Goal: Task Accomplishment & Management: Manage account settings

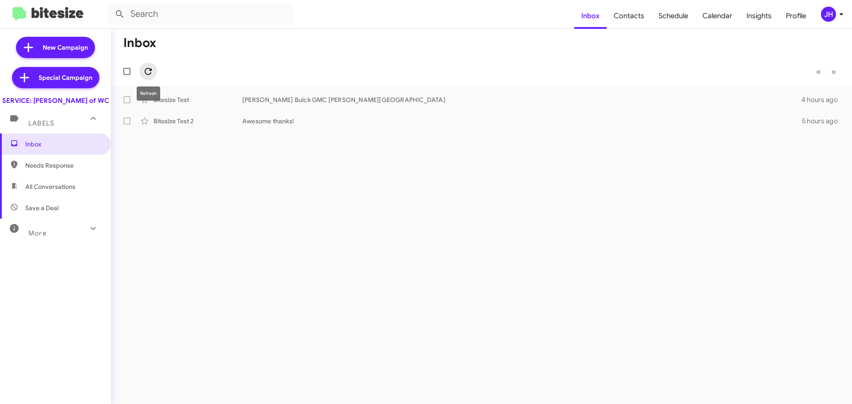
click at [153, 69] on icon at bounding box center [148, 71] width 11 height 11
click at [838, 15] on icon at bounding box center [841, 14] width 11 height 11
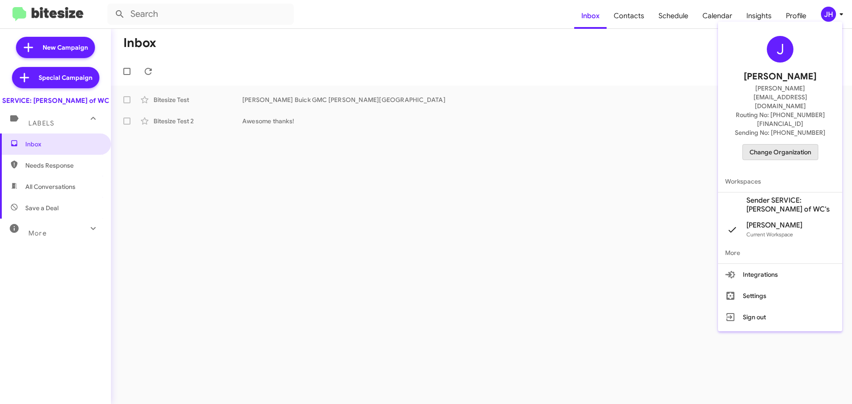
click at [801, 145] on span "Change Organization" at bounding box center [781, 152] width 62 height 15
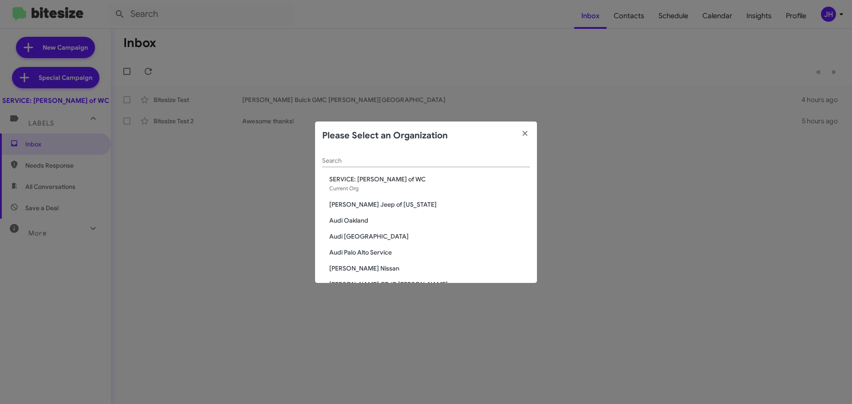
click at [339, 159] on input "Search" at bounding box center [426, 161] width 208 height 7
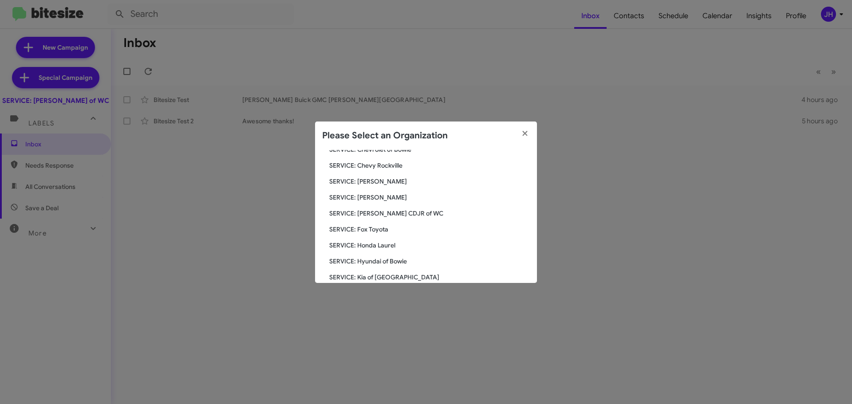
scroll to position [146, 0]
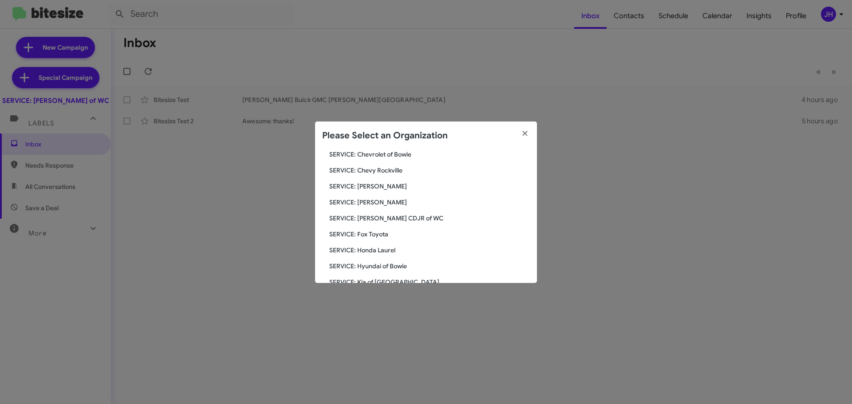
type input "serv"
click at [403, 220] on span "SERVICE: [PERSON_NAME] CDJR of WC" at bounding box center [429, 218] width 201 height 9
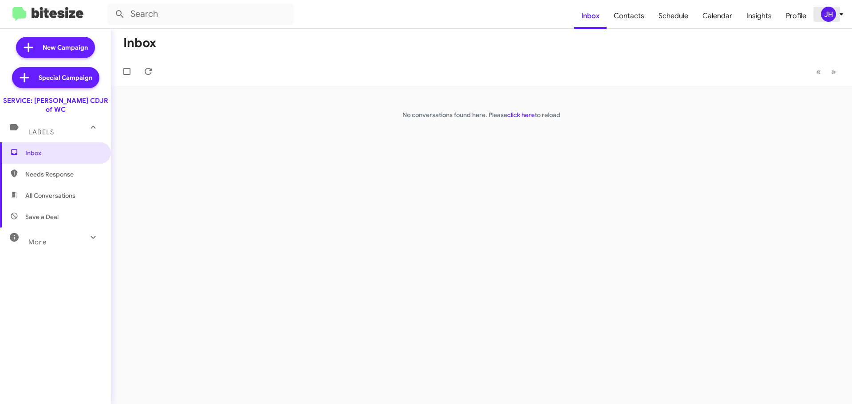
click at [823, 17] on div "JH" at bounding box center [828, 14] width 15 height 15
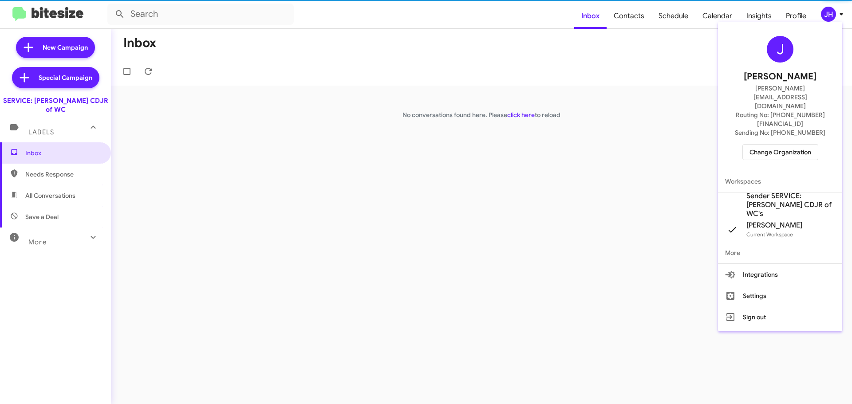
click at [792, 192] on span "Sender SERVICE: Ferman CDJR of WC's" at bounding box center [791, 205] width 89 height 27
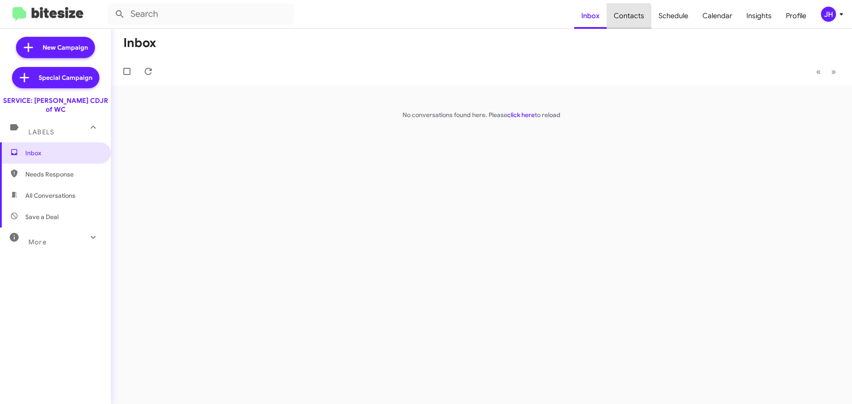
click at [630, 18] on span "Contacts" at bounding box center [629, 16] width 45 height 26
type input "in:groups"
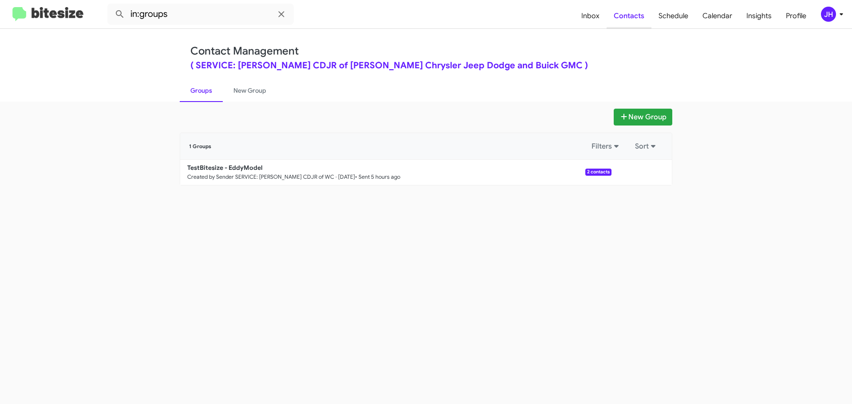
click at [609, 18] on span "Contacts" at bounding box center [629, 16] width 45 height 26
click at [603, 19] on span "Inbox" at bounding box center [590, 16] width 32 height 26
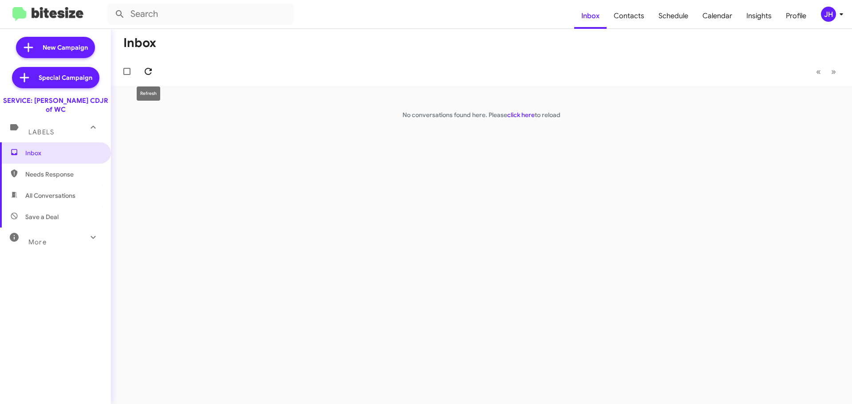
click at [153, 74] on icon at bounding box center [148, 71] width 11 height 11
click at [74, 191] on span "All Conversations" at bounding box center [50, 195] width 50 height 9
type input "in:all-conversations"
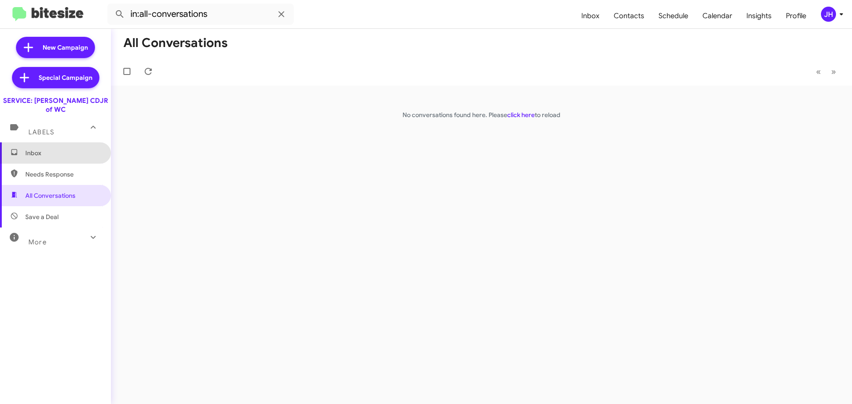
click at [64, 149] on span "Inbox" at bounding box center [62, 153] width 75 height 9
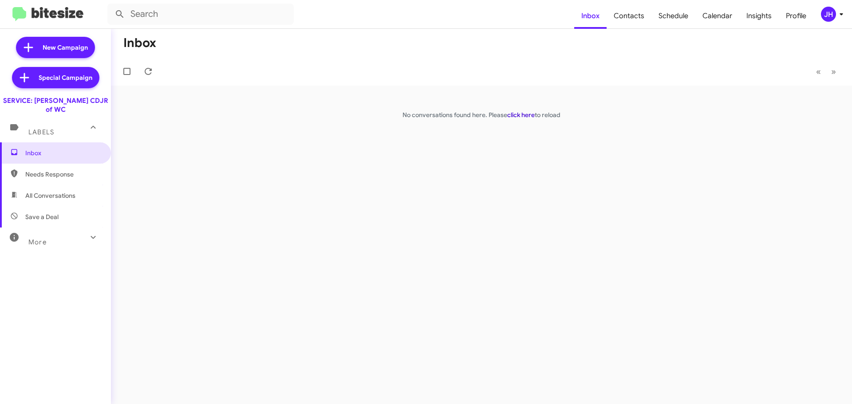
click at [517, 114] on link "click here" at bounding box center [521, 115] width 28 height 8
click at [837, 14] on icon at bounding box center [841, 14] width 11 height 11
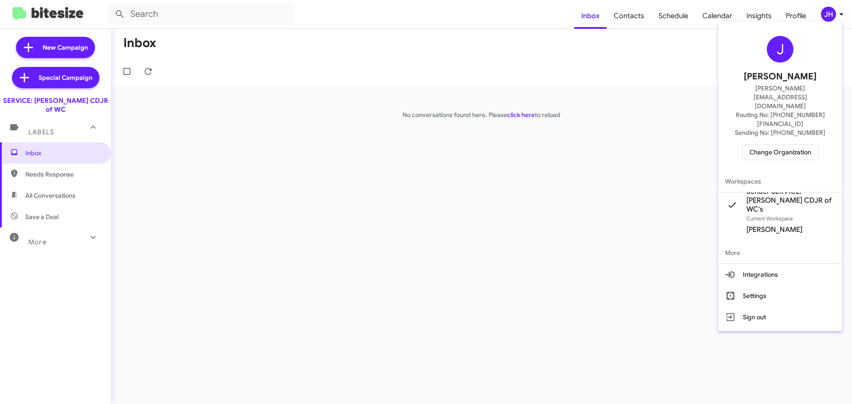
click at [773, 225] on span "Jacob Henry's" at bounding box center [775, 229] width 56 height 9
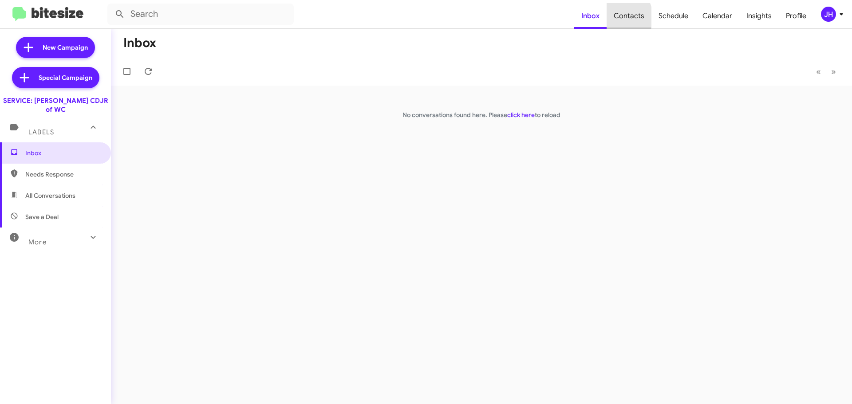
click at [618, 17] on span "Contacts" at bounding box center [629, 16] width 45 height 26
type input "in:groups"
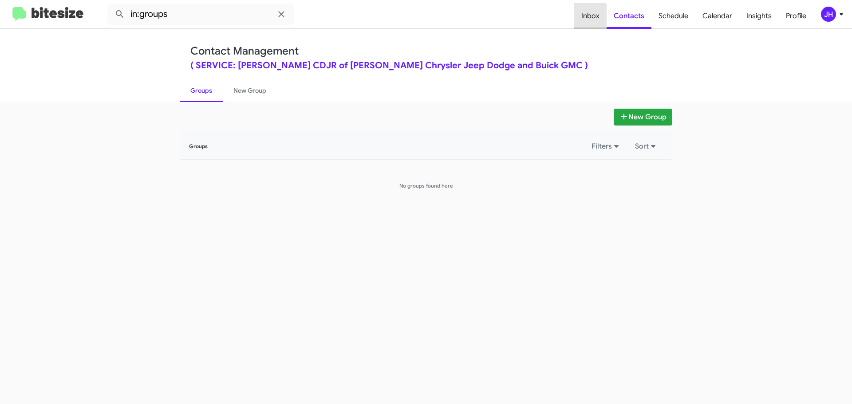
click at [581, 23] on span "Inbox" at bounding box center [590, 16] width 32 height 26
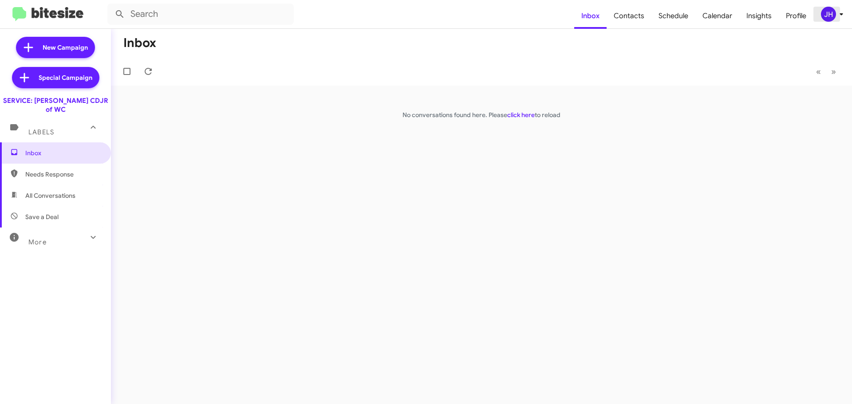
click at [839, 12] on icon at bounding box center [841, 14] width 11 height 11
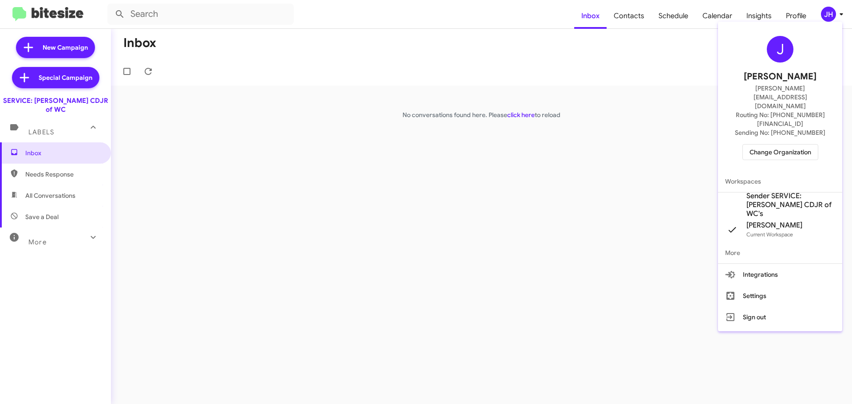
click at [777, 192] on span "Sender SERVICE: [PERSON_NAME] CDJR of WC's" at bounding box center [791, 205] width 89 height 27
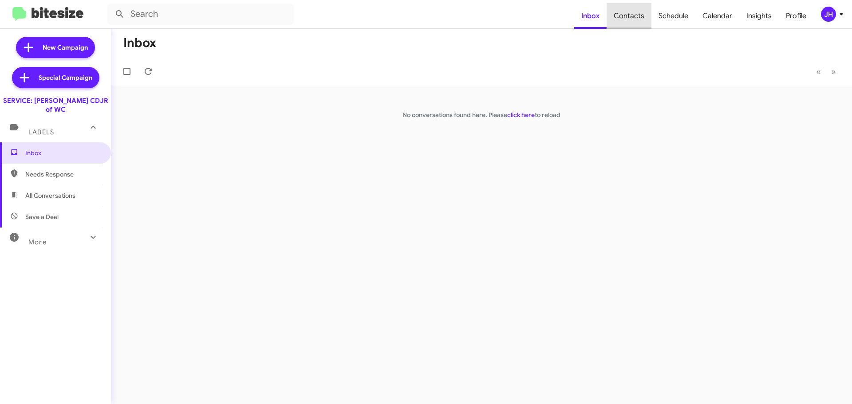
click at [637, 23] on span "Contacts" at bounding box center [629, 16] width 45 height 26
type input "in:groups"
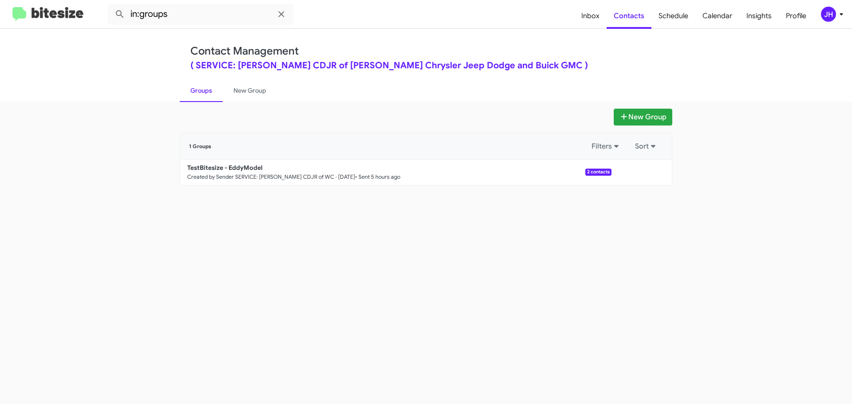
click at [574, 20] on form "in:groups" at bounding box center [340, 14] width 467 height 21
click at [594, 19] on span "Inbox" at bounding box center [590, 16] width 32 height 26
